Goal: Task Accomplishment & Management: Complete application form

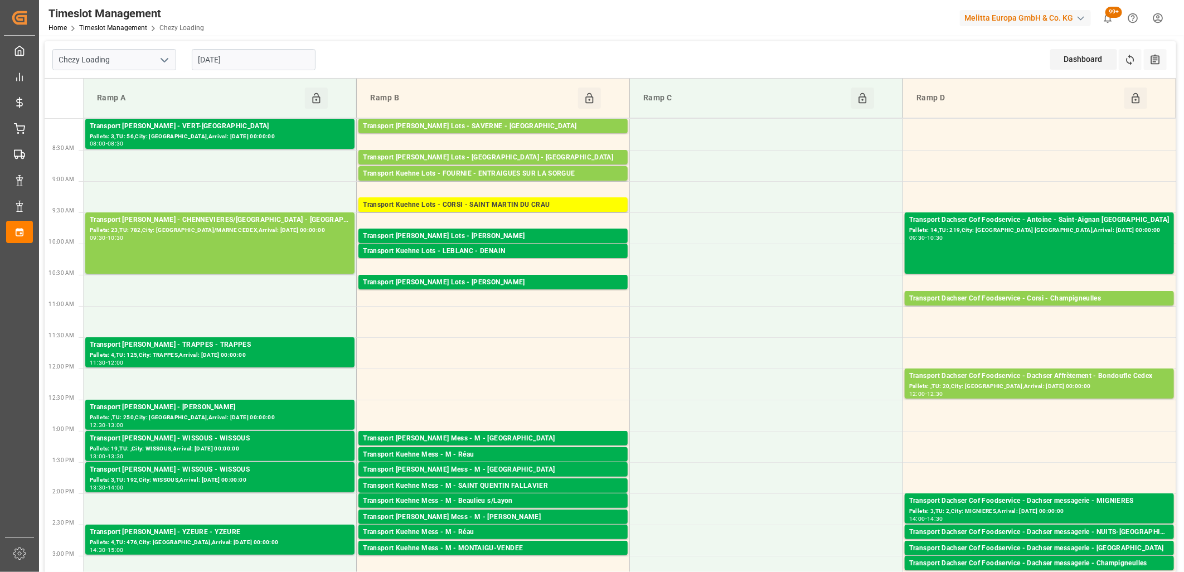
click at [281, 49] on input "[DATE]" at bounding box center [254, 59] width 124 height 21
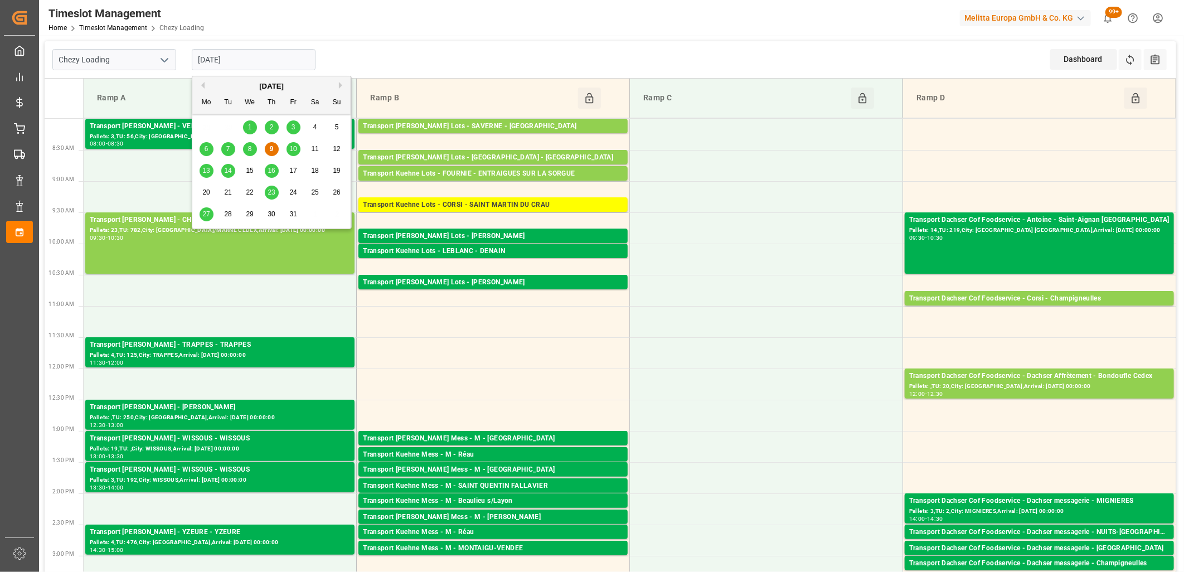
click at [296, 147] on span "10" at bounding box center [292, 149] width 7 height 8
type input "[DATE]"
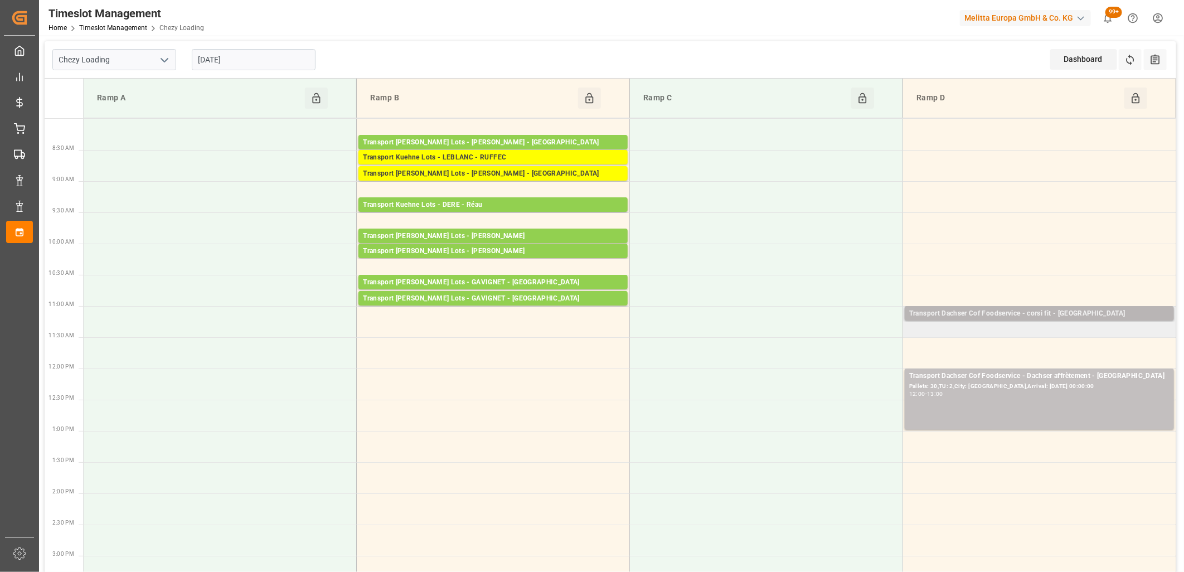
click at [956, 310] on div "Transport Dachser Cof Foodservice - corsi fit - [GEOGRAPHIC_DATA]" at bounding box center [1039, 313] width 260 height 11
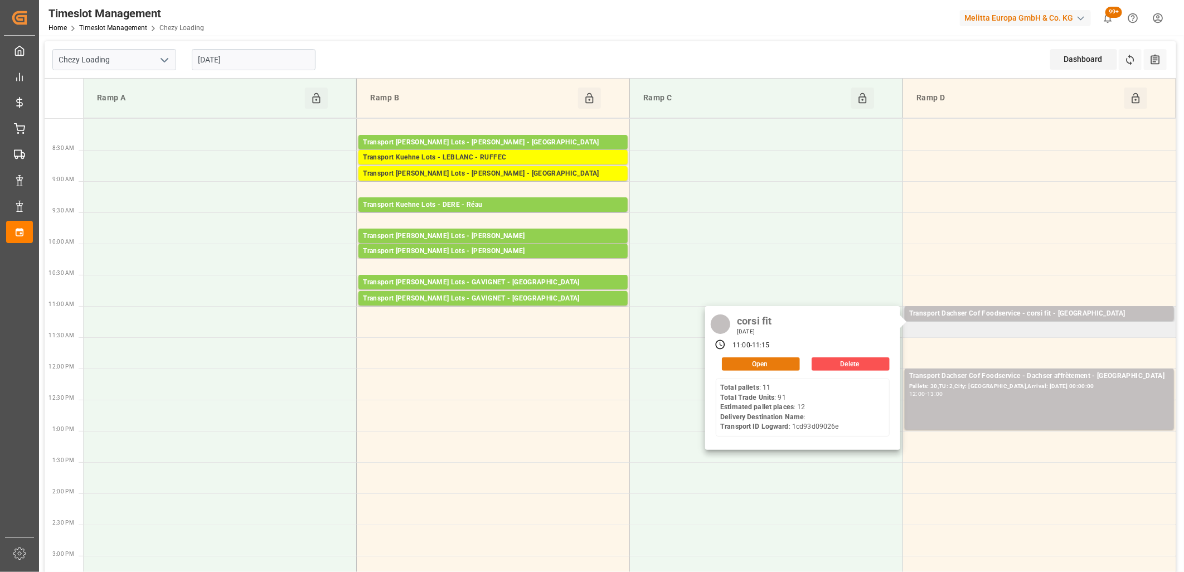
click at [777, 361] on button "Open" at bounding box center [761, 363] width 78 height 13
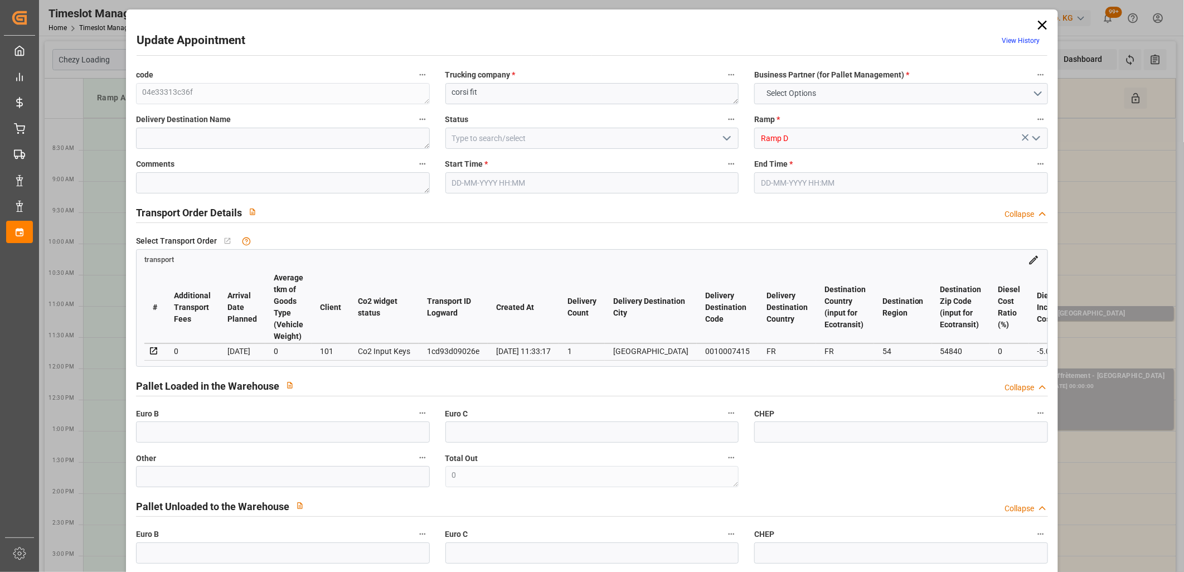
type input "12"
type input "286.94"
type input "0"
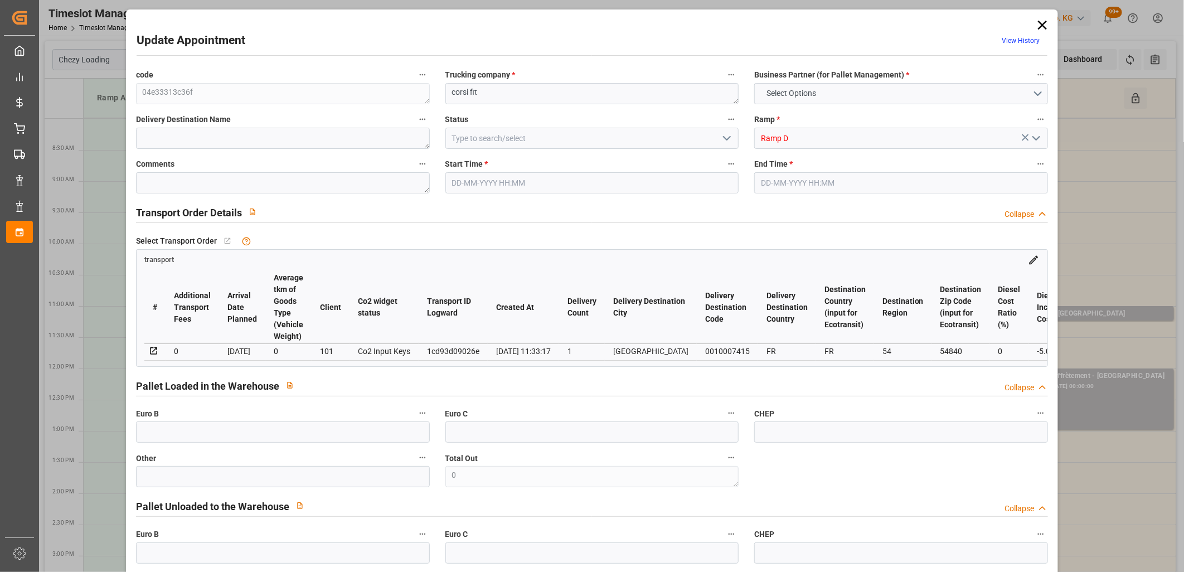
type input "281.8899"
type input "-5.0501"
type input "0"
type input "2701.06"
type input "3511.205"
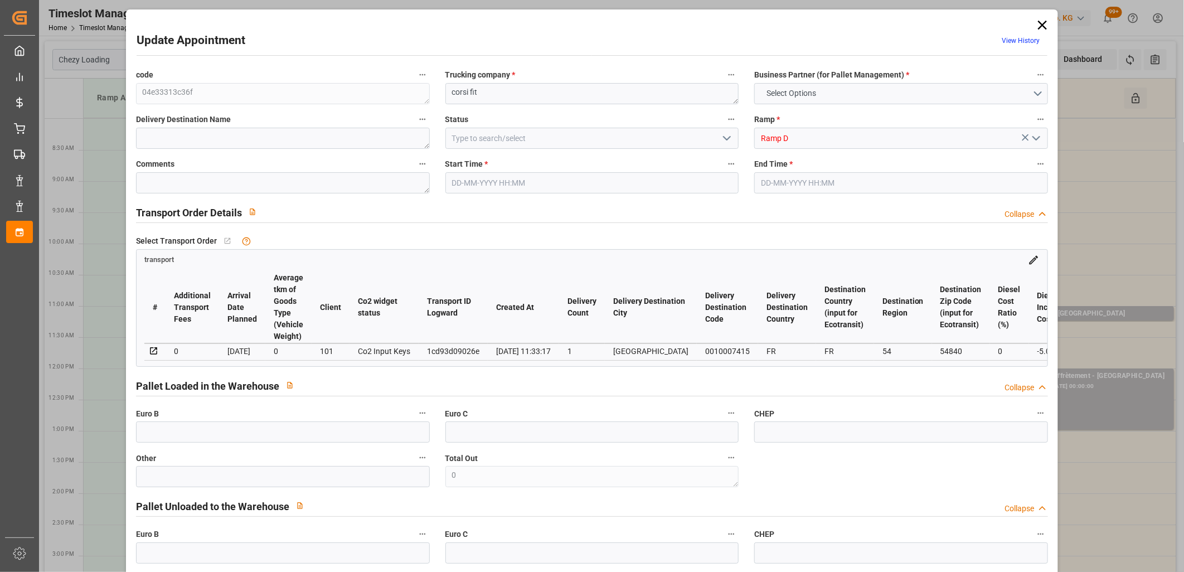
type input "10126.442"
type input "54"
type input "11"
type input "91"
type input "12"
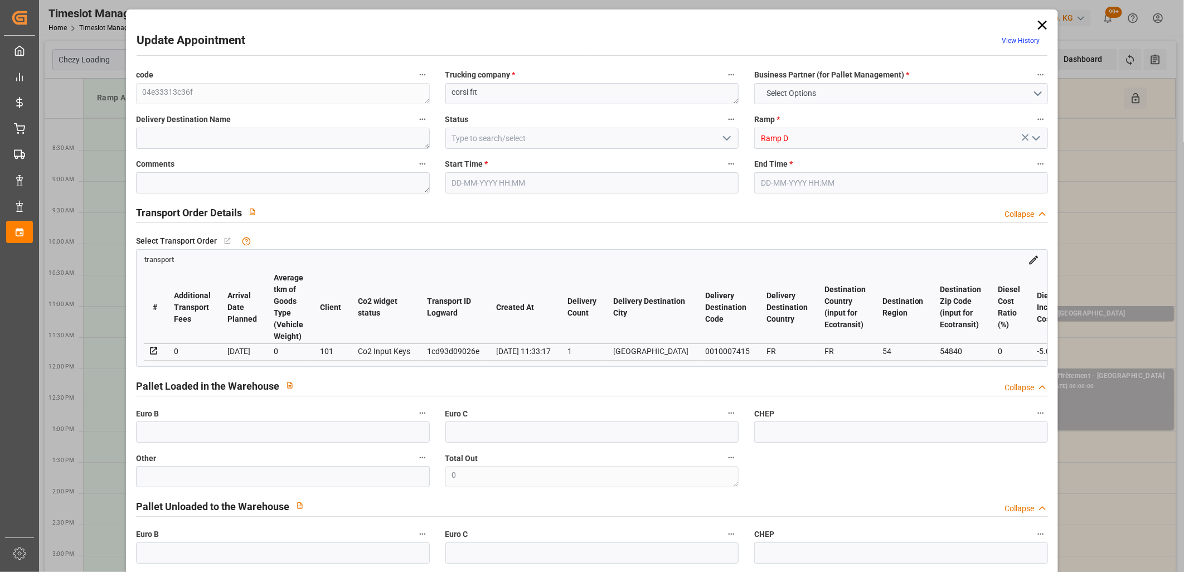
type input "101"
type input "3213.205"
type input "0"
type input "4710.8598"
type input "0"
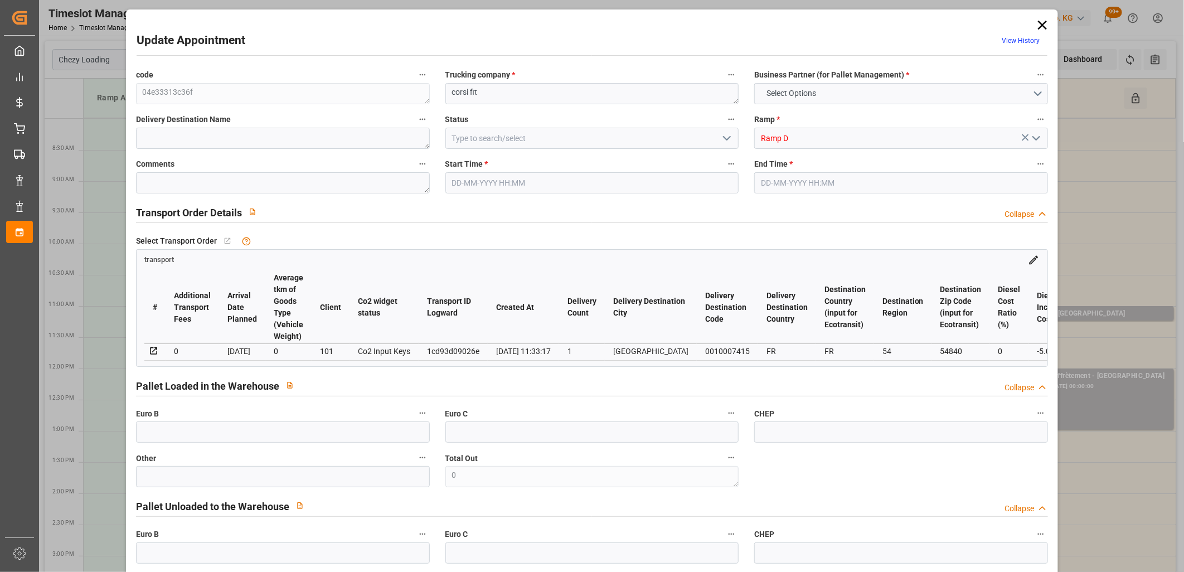
type input "0"
type input "21"
type input "35"
type input "[DATE] 11:00"
type input "[DATE] 11:15"
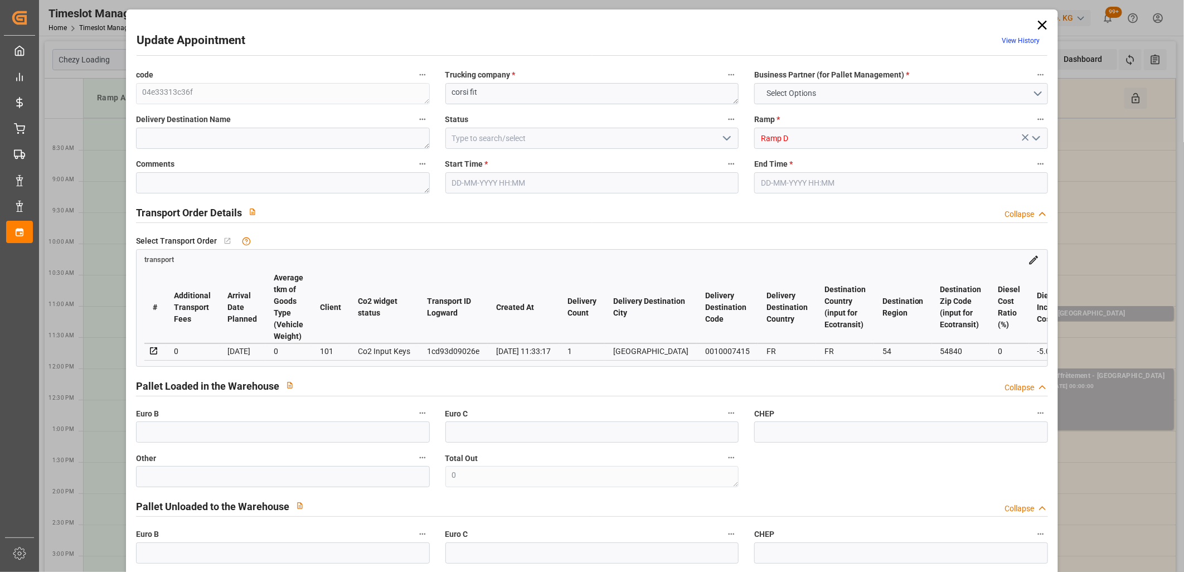
type input "[DATE] 12:26"
type input "[DATE] 11:33"
type input "[DATE]"
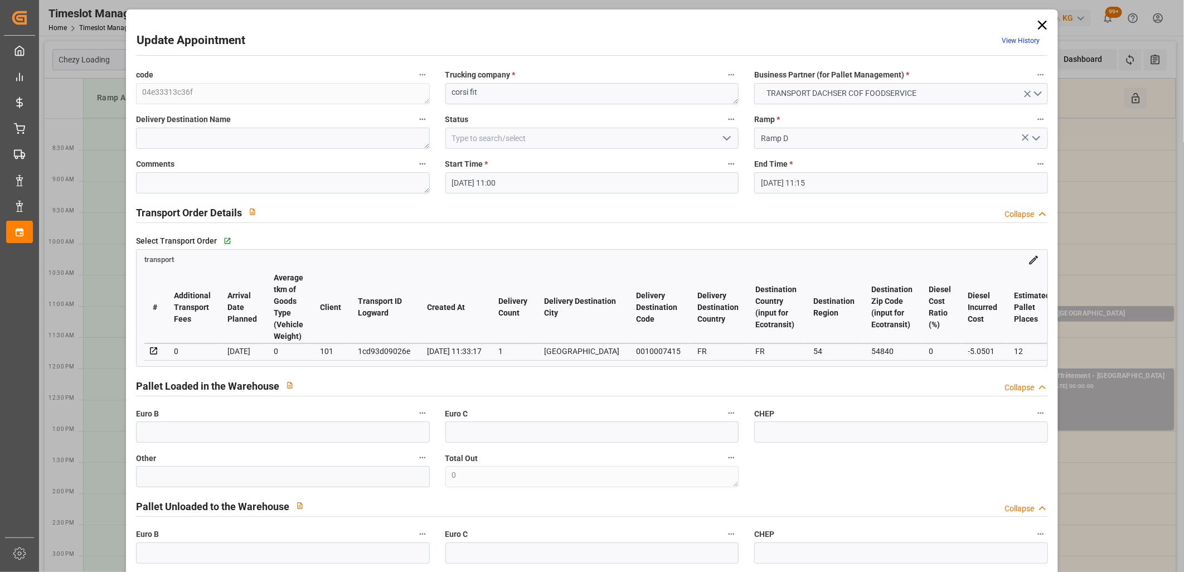
click at [725, 134] on icon "open menu" at bounding box center [726, 138] width 13 height 13
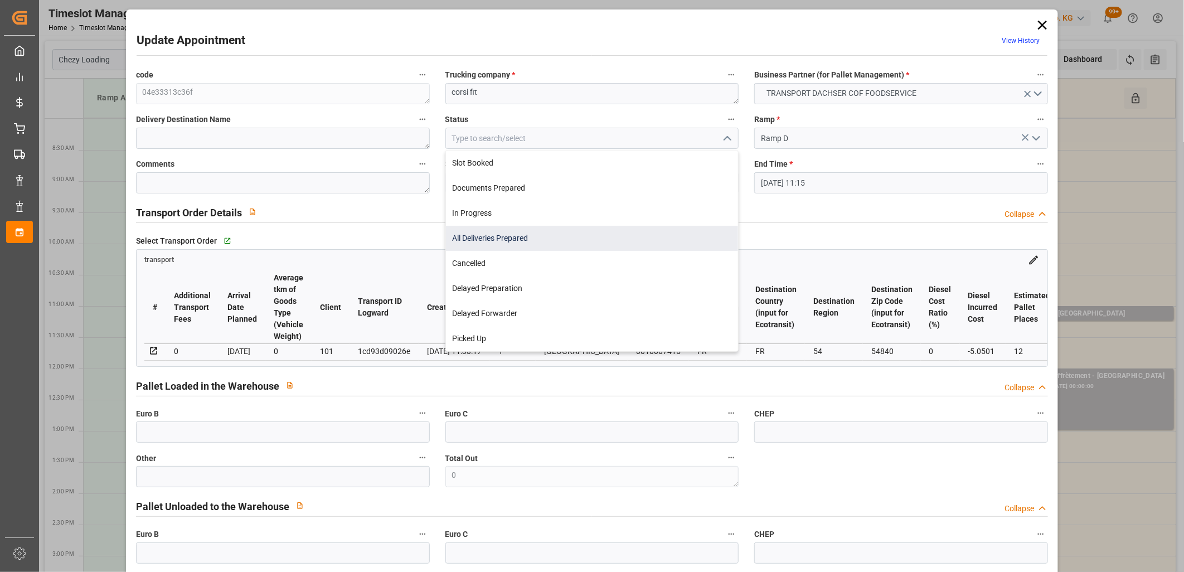
click at [650, 236] on div "All Deliveries Prepared" at bounding box center [592, 238] width 293 height 25
type input "All Deliveries Prepared"
